Goal: Information Seeking & Learning: Learn about a topic

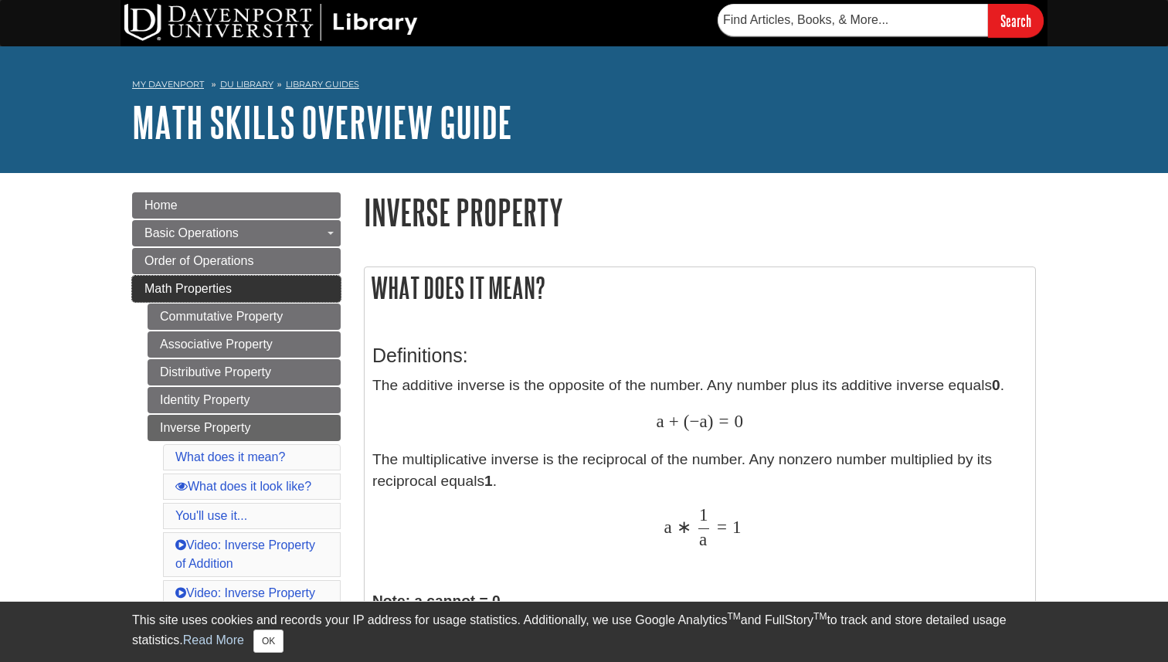
click at [284, 295] on link "Math Properties" at bounding box center [236, 289] width 209 height 26
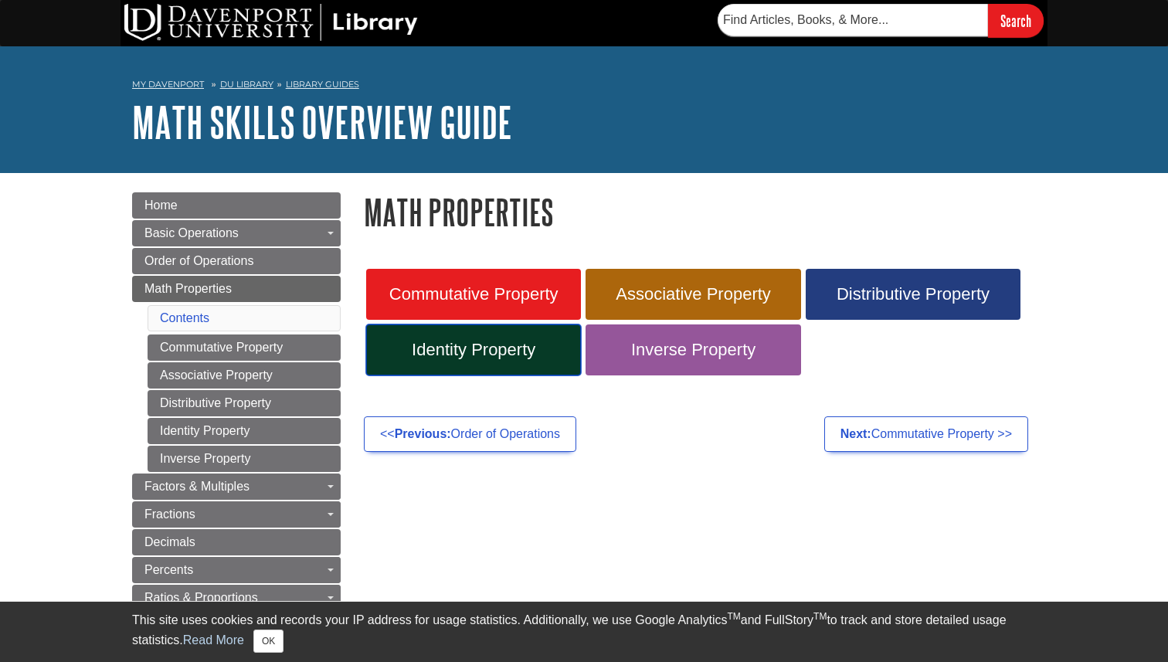
click at [542, 355] on span "Identity Property" at bounding box center [474, 350] width 192 height 20
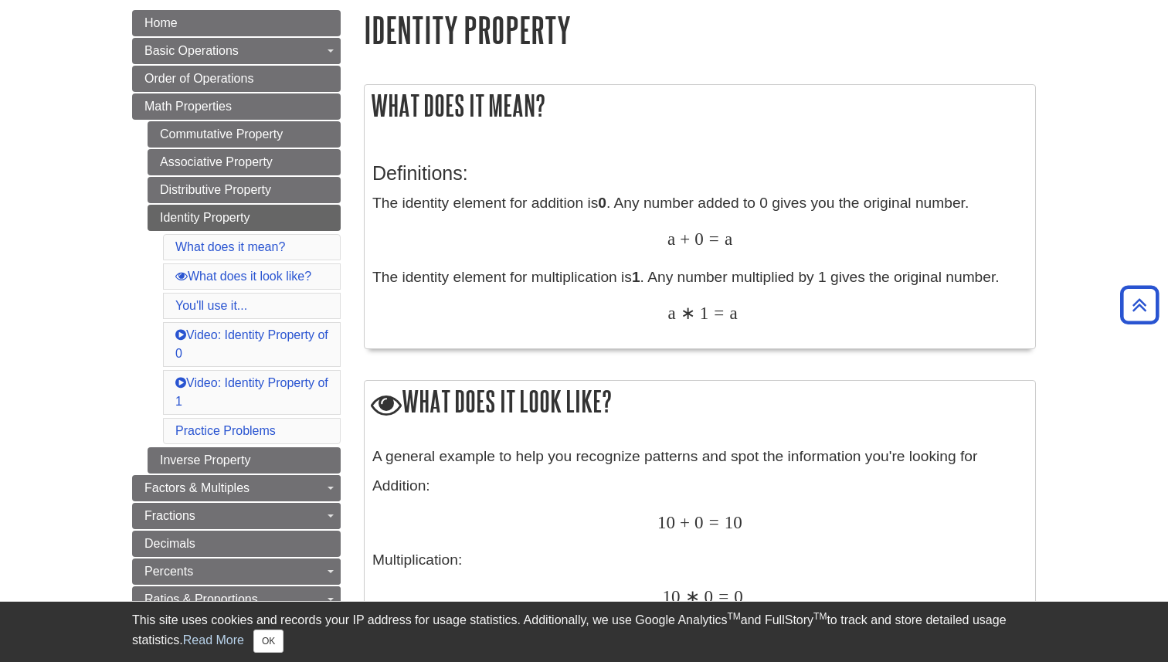
scroll to position [177, 0]
